Goal: Task Accomplishment & Management: Use online tool/utility

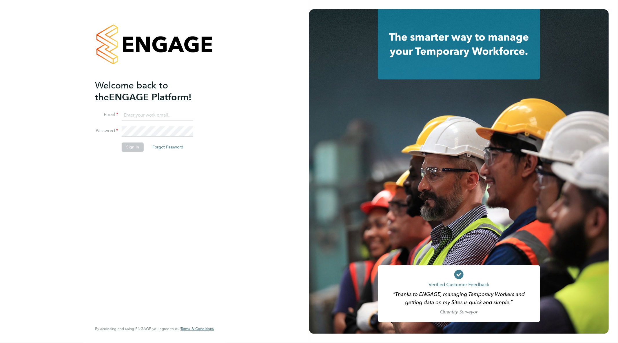
click at [155, 117] on input at bounding box center [158, 115] width 72 height 10
click at [187, 115] on input at bounding box center [158, 115] width 72 height 10
type input "[EMAIL_ADDRESS][PERSON_NAME][DOMAIN_NAME]"
click at [133, 147] on button "Sign In" at bounding box center [133, 147] width 22 height 9
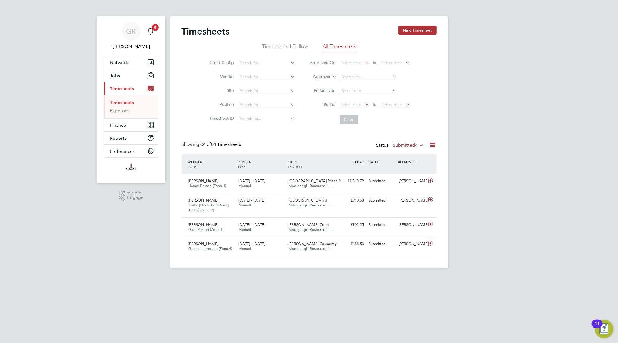
click at [433, 146] on icon at bounding box center [433, 144] width 7 height 7
click at [418, 158] on li "Export Timesheets" at bounding box center [397, 159] width 77 height 8
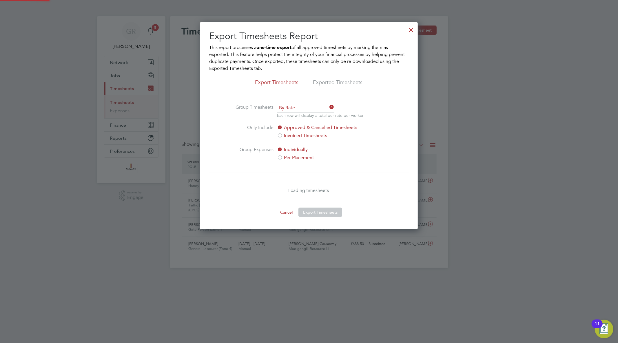
scroll to position [3, 3]
click at [410, 29] on div at bounding box center [411, 28] width 10 height 10
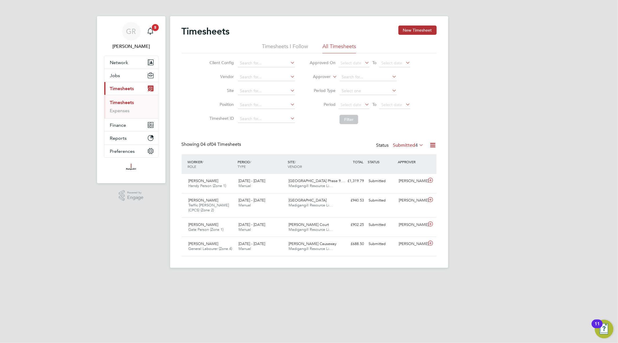
scroll to position [14, 50]
